Goal: Complete application form

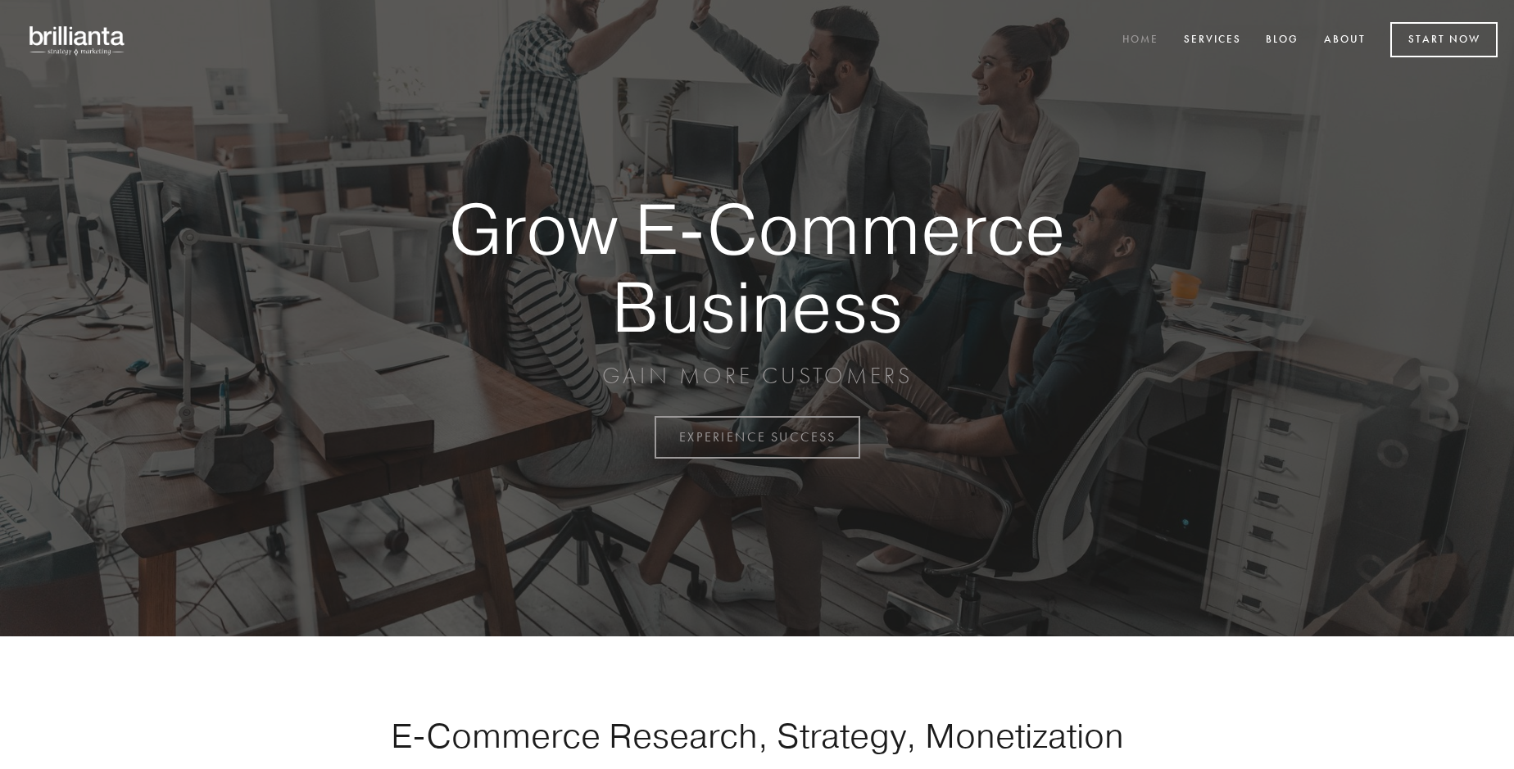
scroll to position [4295, 0]
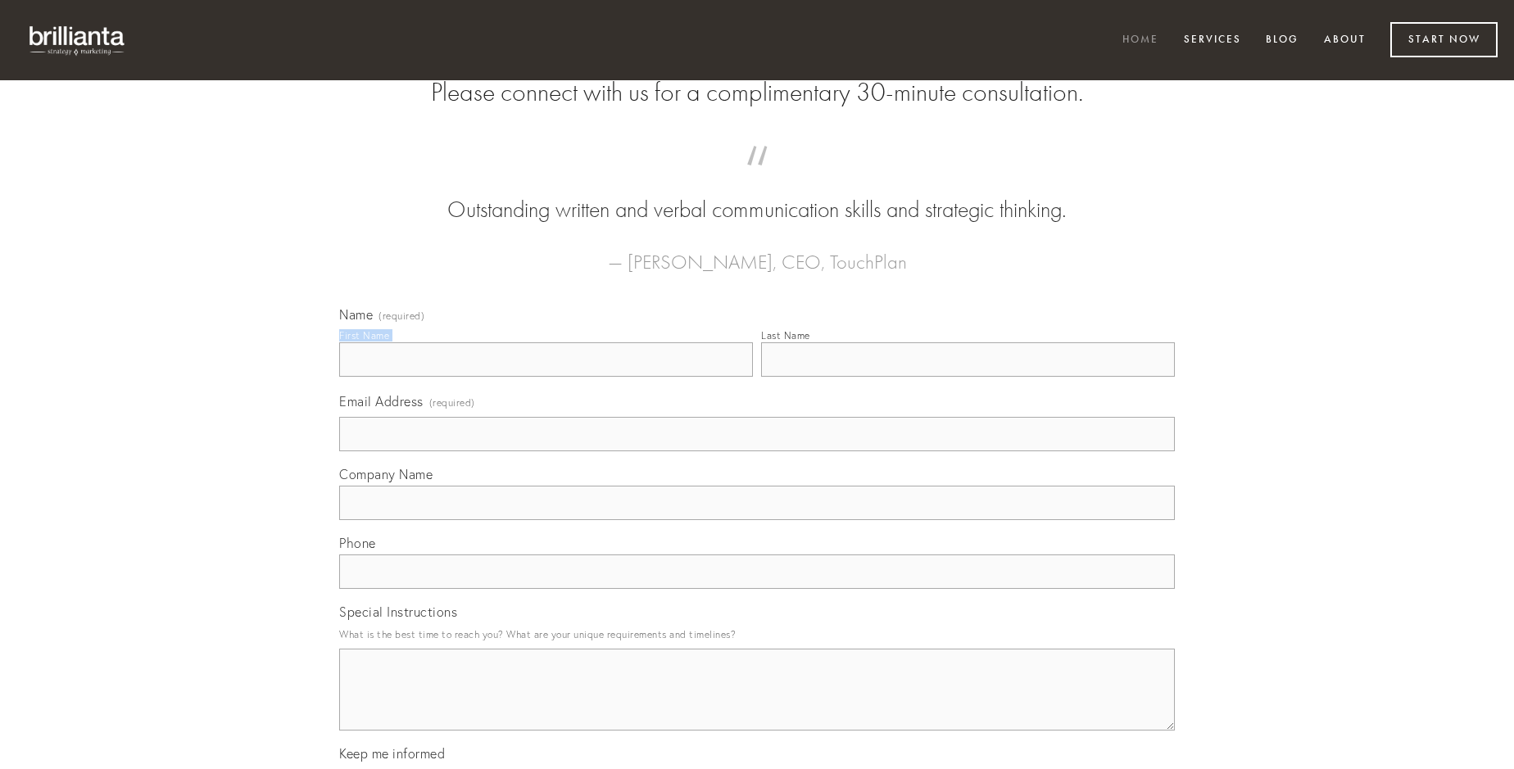
type input "[PERSON_NAME]"
click at [968, 377] on input "Last Name" at bounding box center [968, 360] width 414 height 34
type input "[PERSON_NAME]"
click at [757, 451] on input "Email Address (required)" at bounding box center [757, 434] width 836 height 34
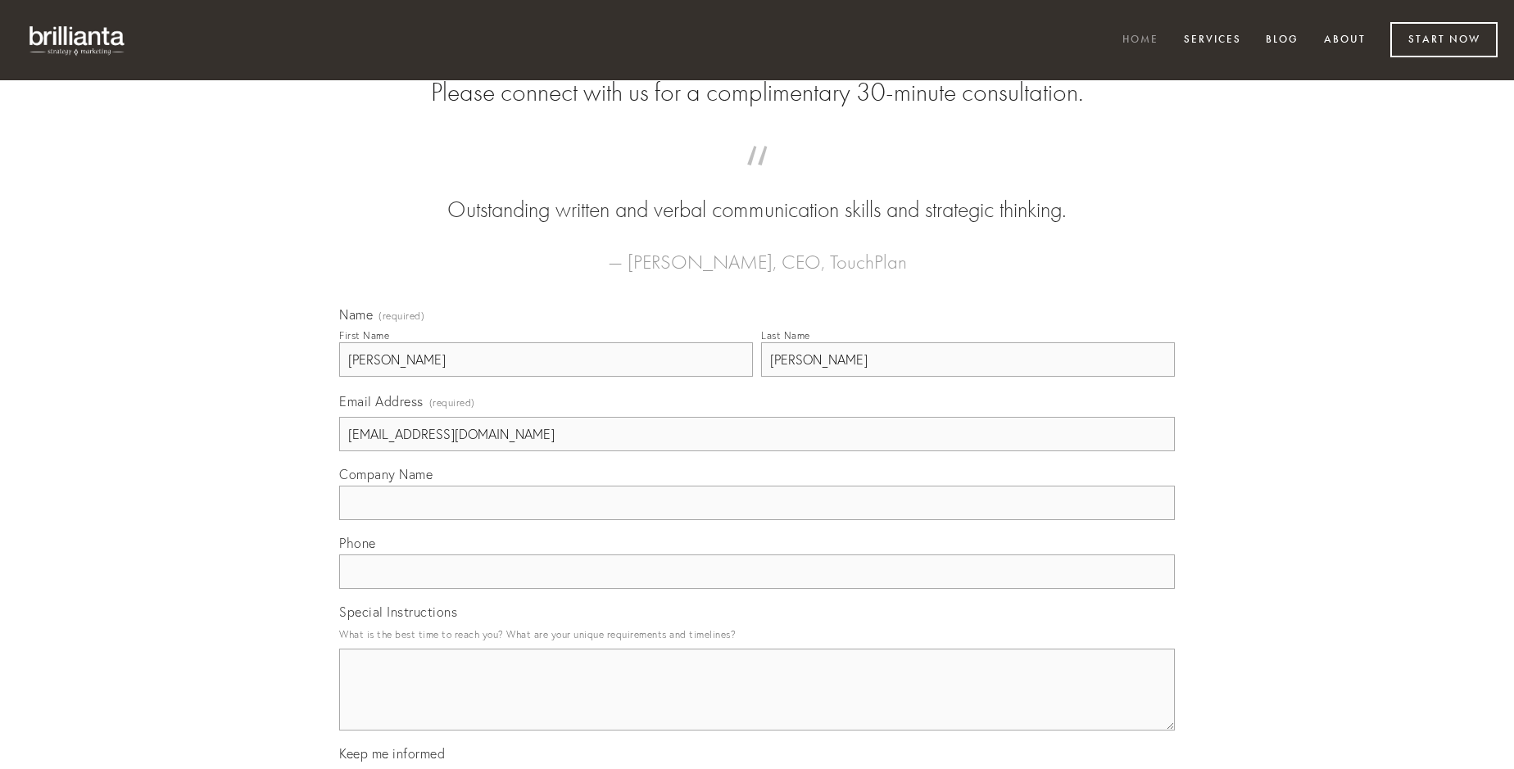
type input "[EMAIL_ADDRESS][DOMAIN_NAME]"
click at [757, 520] on input "Company Name" at bounding box center [757, 503] width 836 height 34
type input "torqueo"
click at [757, 589] on input "text" at bounding box center [757, 572] width 836 height 34
click at [757, 705] on textarea "Special Instructions" at bounding box center [757, 690] width 836 height 82
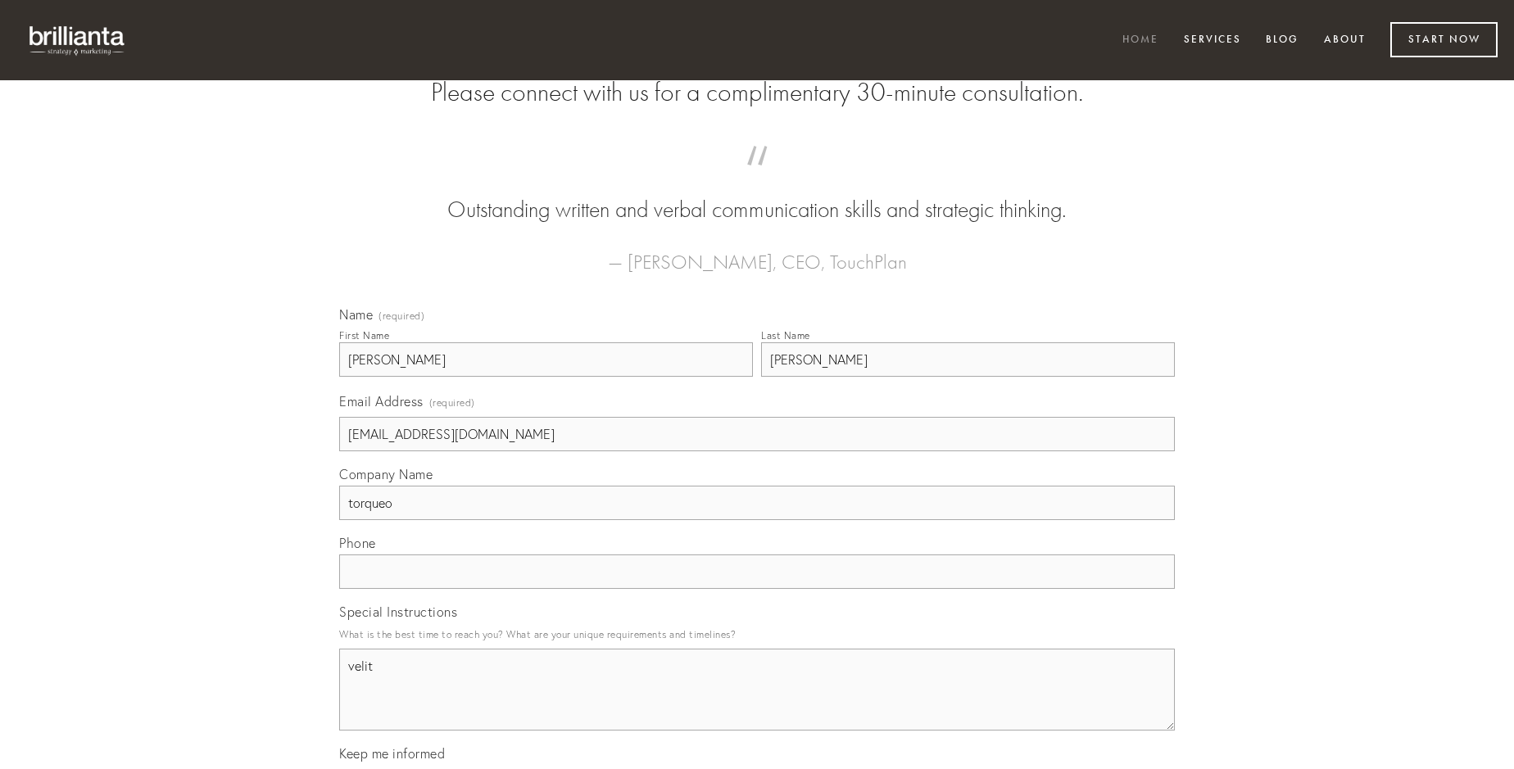
type textarea "velit"
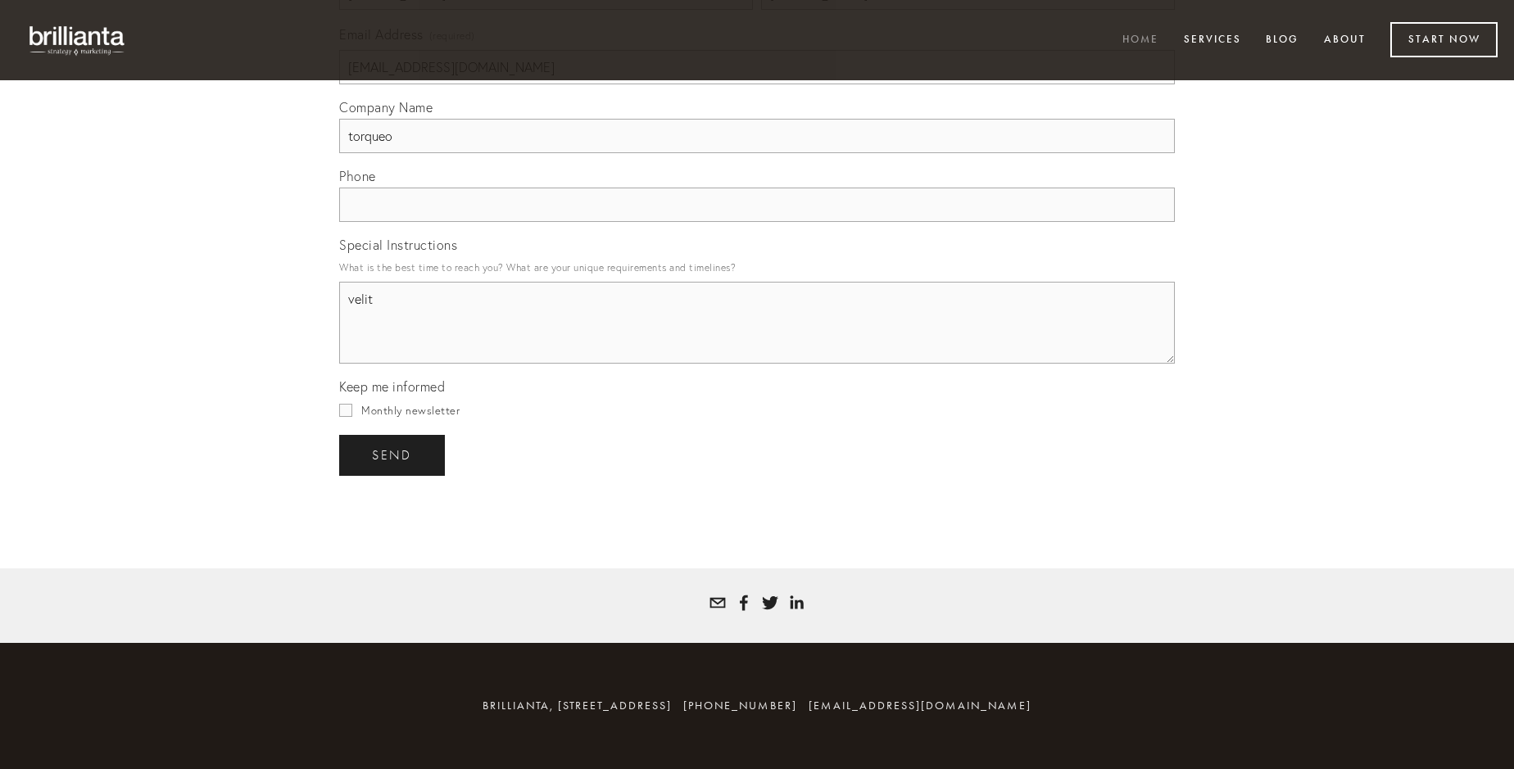
click at [393, 455] on span "send" at bounding box center [392, 455] width 40 height 15
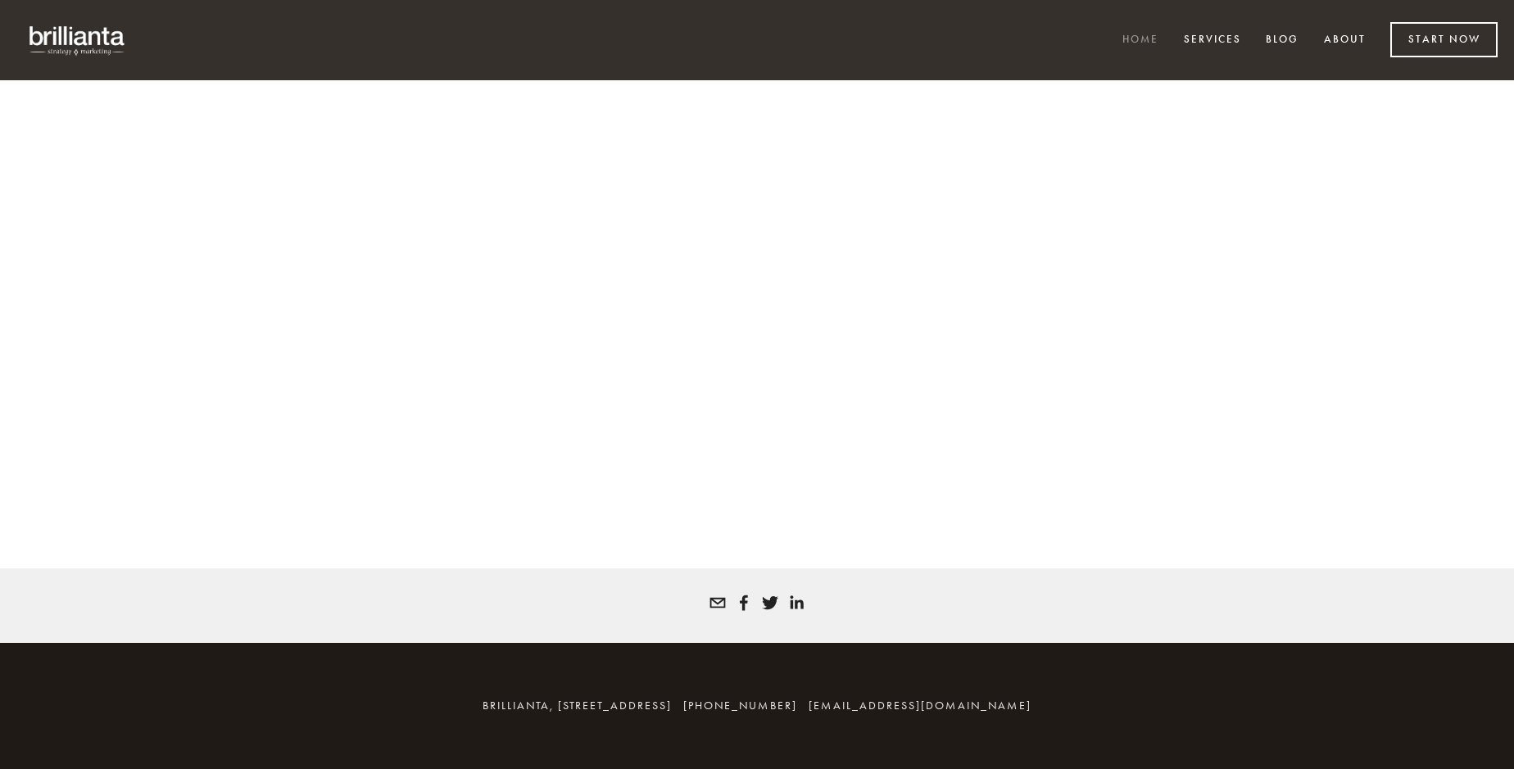
scroll to position [4273, 0]
